Goal: Task Accomplishment & Management: Use online tool/utility

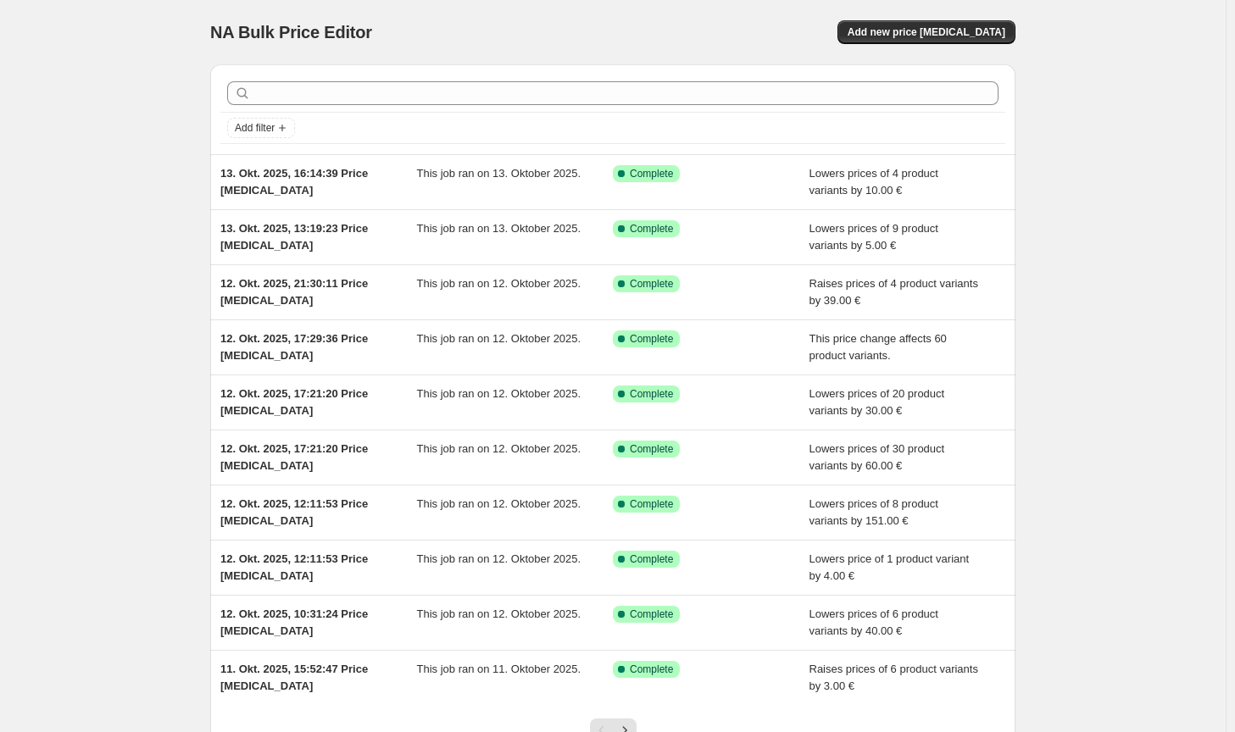
click at [985, 19] on div "NA Bulk Price Editor. This page is ready NA Bulk Price Editor Add new price [ME…" at bounding box center [612, 32] width 805 height 64
click at [979, 33] on span "Add new price [MEDICAL_DATA]" at bounding box center [926, 32] width 158 height 14
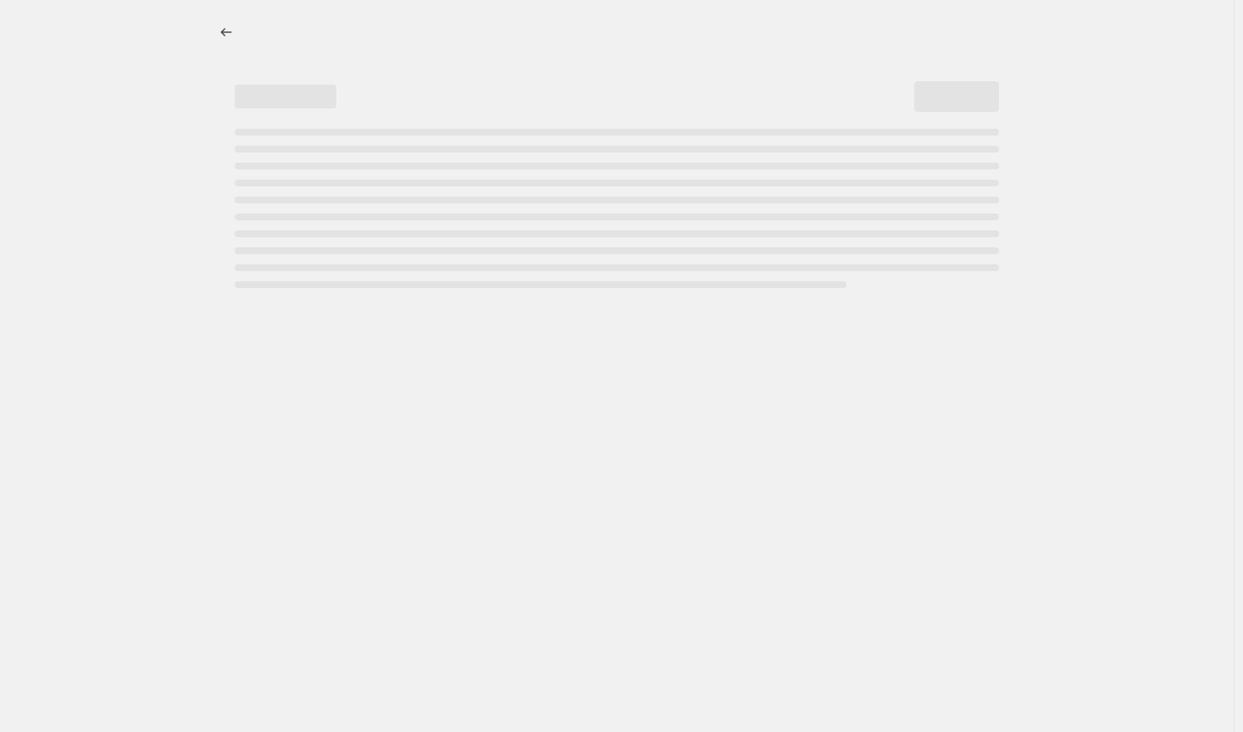
select select "percentage"
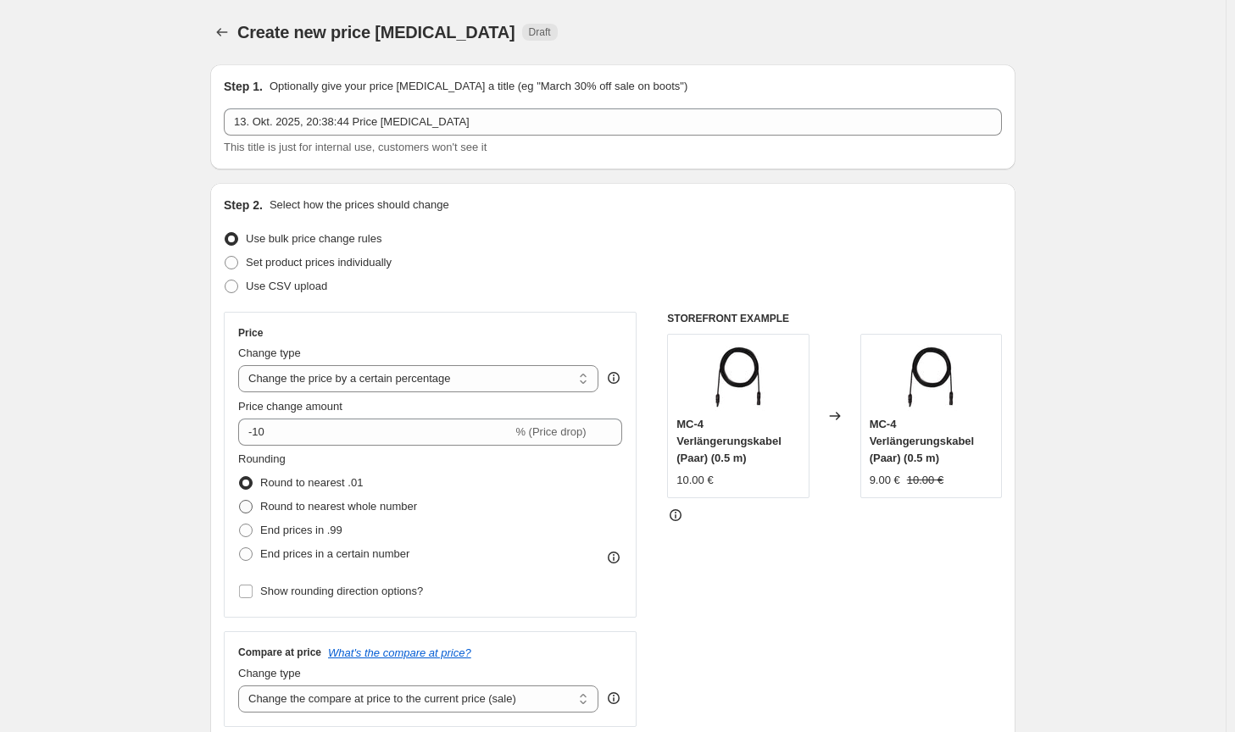
click at [322, 513] on span "Round to nearest whole number" at bounding box center [338, 506] width 157 height 13
click at [240, 501] on input "Round to nearest whole number" at bounding box center [239, 500] width 1 height 1
radio input "true"
click at [352, 386] on select "Change the price to a certain amount Change the price by a certain amount Chang…" at bounding box center [418, 378] width 360 height 27
select select "by"
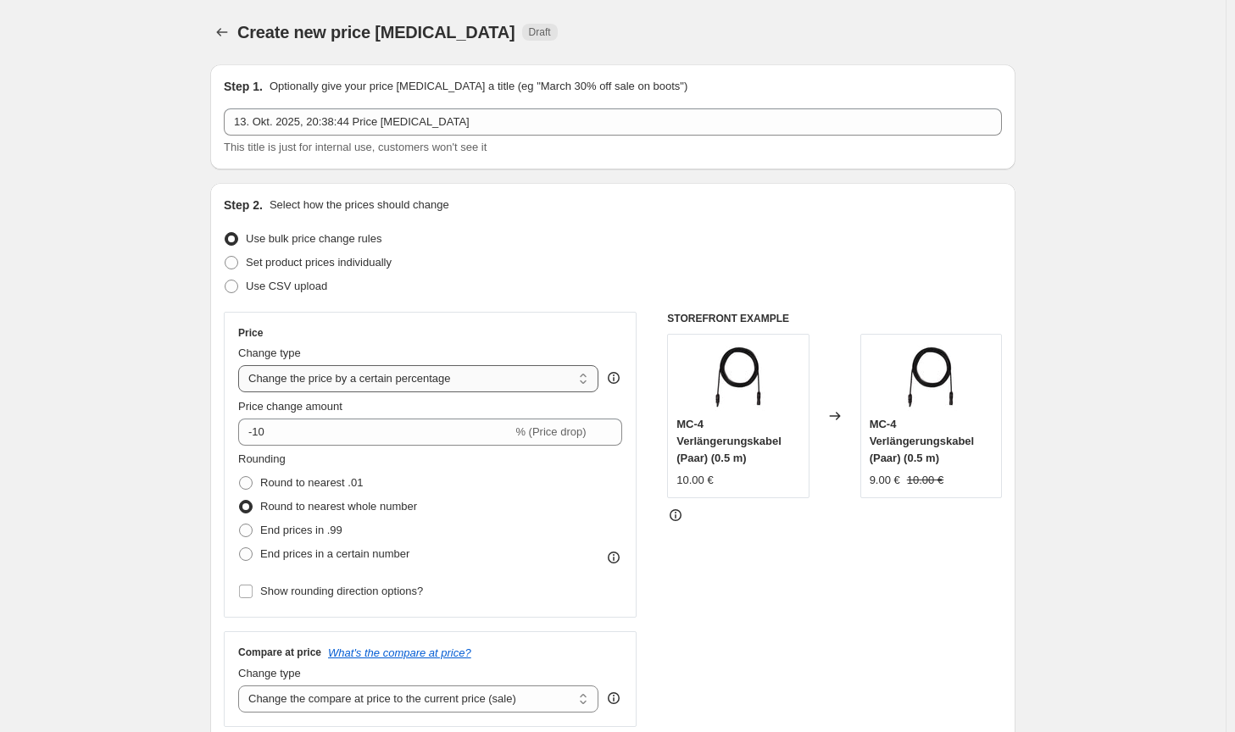
click at [241, 365] on select "Change the price to a certain amount Change the price by a certain amount Chang…" at bounding box center [418, 378] width 360 height 27
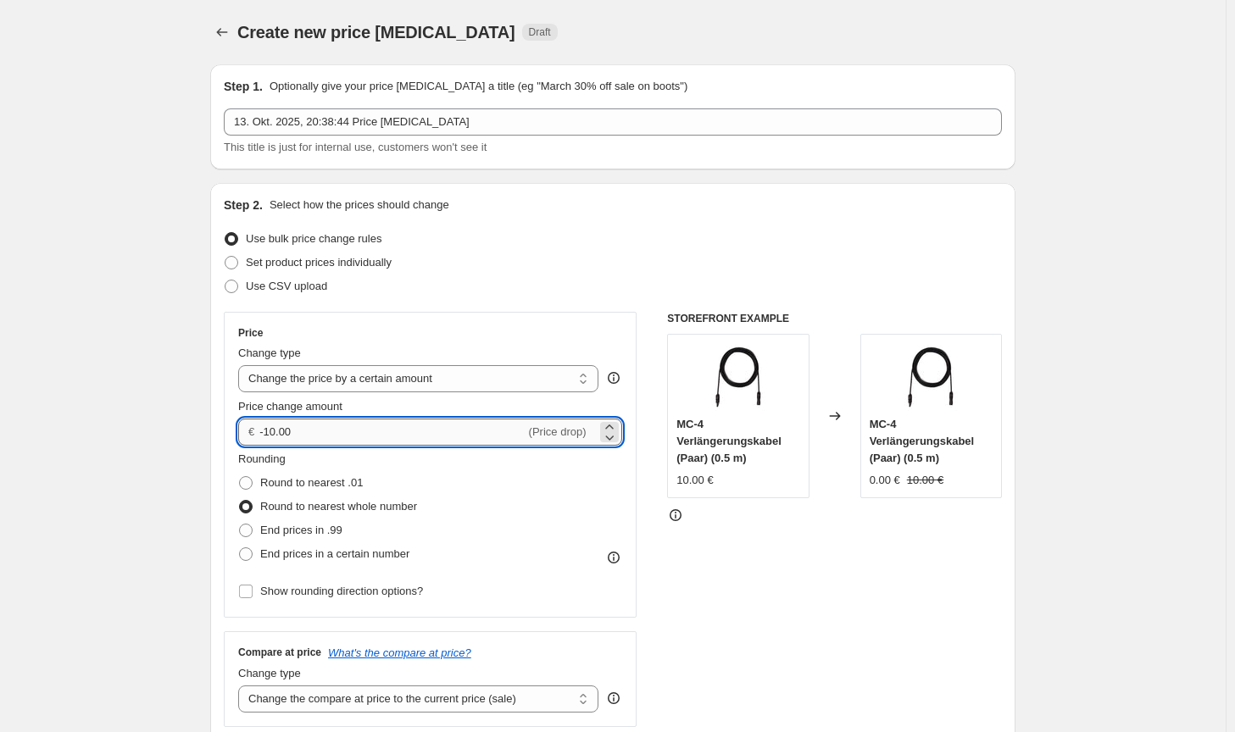
drag, startPoint x: 312, startPoint y: 433, endPoint x: 268, endPoint y: 434, distance: 44.1
click at [268, 434] on input "-10.00" at bounding box center [391, 432] width 265 height 27
type input "-15.00"
click at [381, 689] on select "Change the compare at price to the current price (sale) Change the compare at p…" at bounding box center [418, 698] width 360 height 27
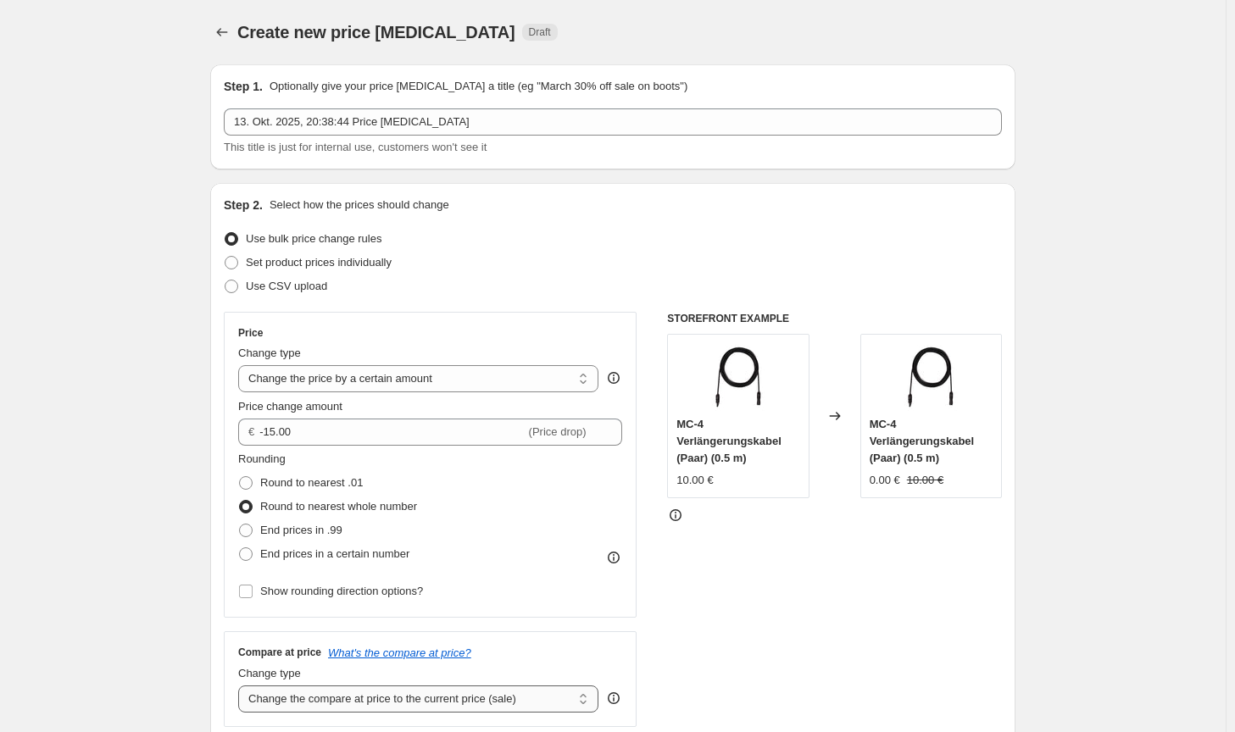
select select "no_change"
click at [241, 685] on select "Change the compare at price to the current price (sale) Change the compare at p…" at bounding box center [418, 698] width 360 height 27
click at [783, 632] on div "STOREFRONT EXAMPLE MC-4 Verlängerungskabel (Paar) (0.5 m) 10.00 € Changed to MC…" at bounding box center [834, 519] width 335 height 415
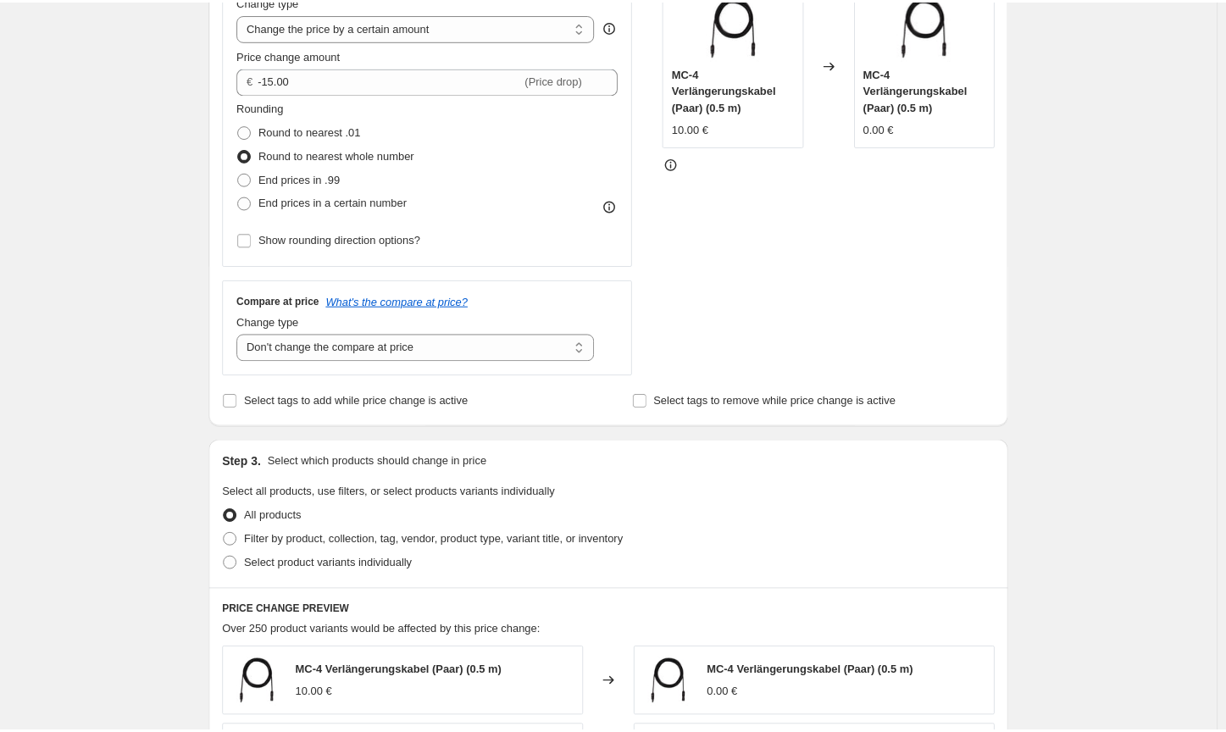
scroll to position [424, 0]
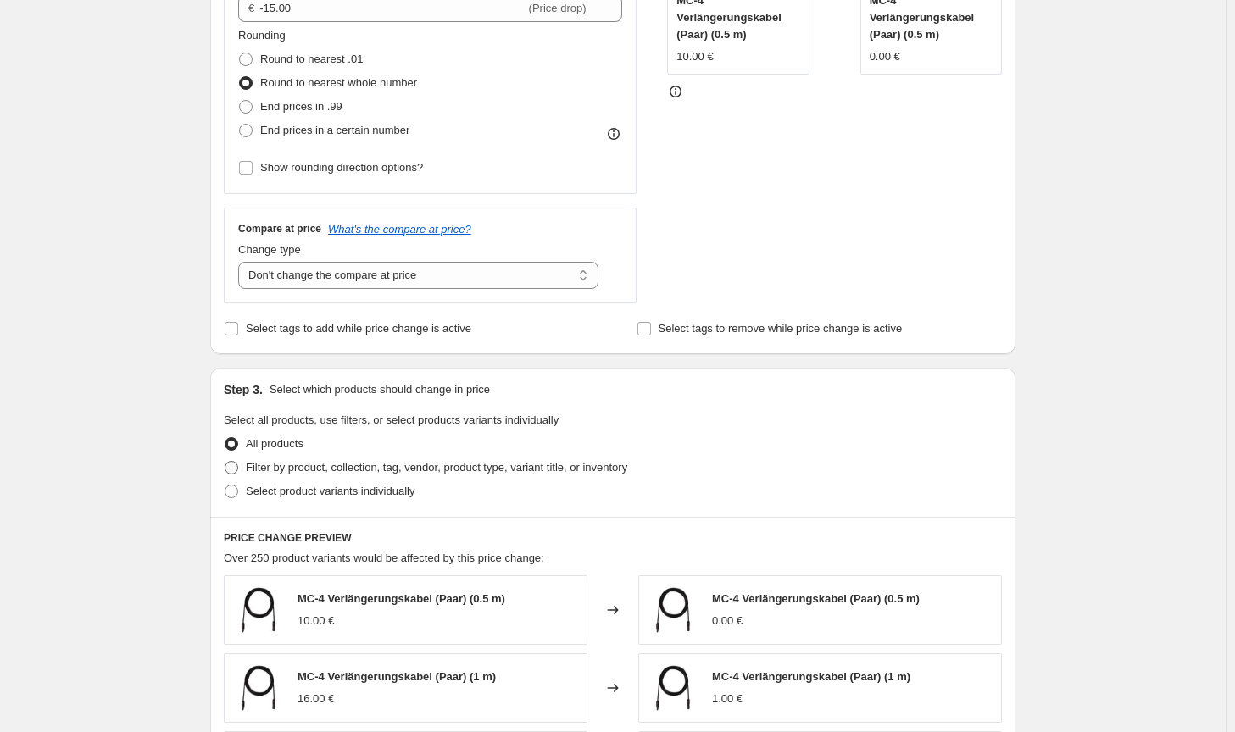
click at [540, 474] on span "Filter by product, collection, tag, vendor, product type, variant title, or inv…" at bounding box center [436, 467] width 381 height 13
click at [225, 462] on input "Filter by product, collection, tag, vendor, product type, variant title, or inv…" at bounding box center [225, 461] width 1 height 1
radio input "true"
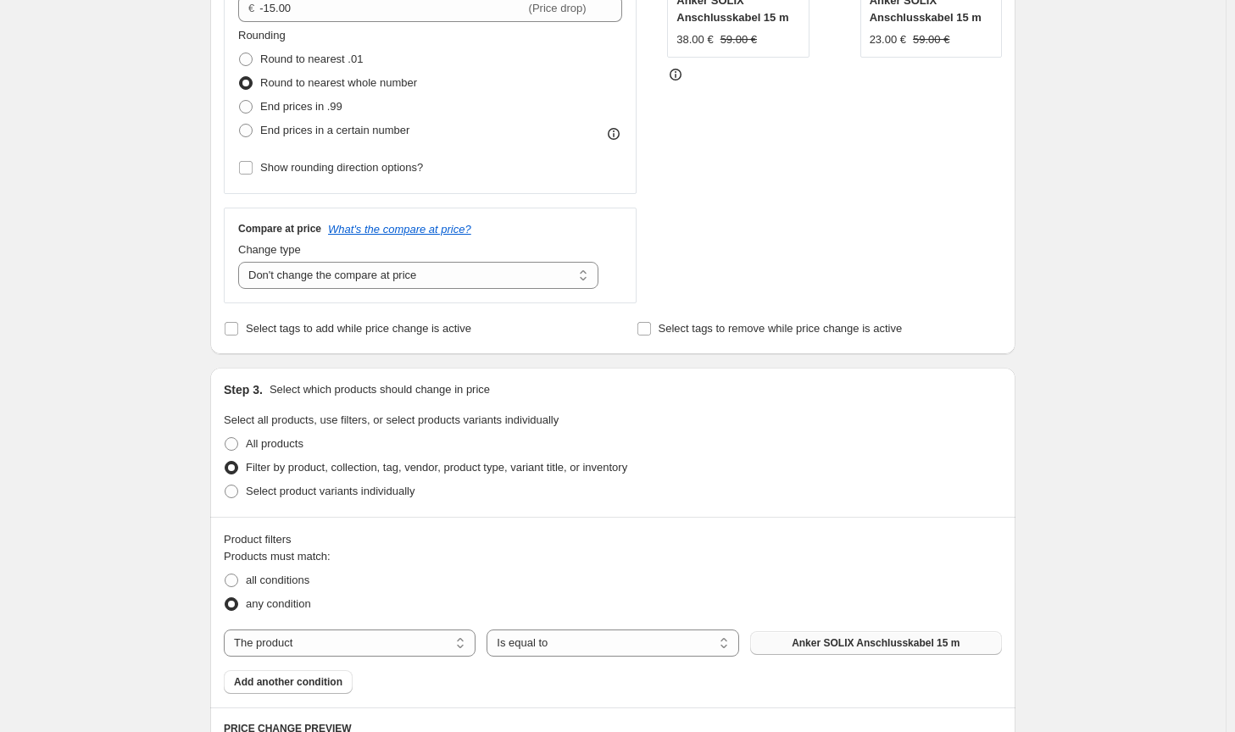
click at [824, 638] on span "Anker SOLIX Anschlusskabel 15 m" at bounding box center [875, 643] width 168 height 14
